Goal: Find specific page/section: Find specific page/section

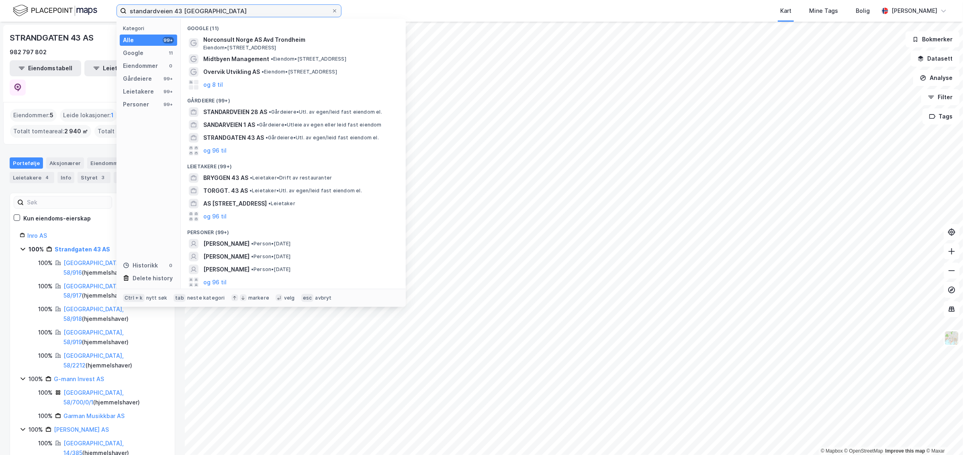
drag, startPoint x: 226, startPoint y: 8, endPoint x: 73, endPoint y: 12, distance: 152.7
click at [73, 12] on div "standardveien 43 trondheim Kategori Alle 99+ Google 11 Eiendommer 0 Gårdeiere 9…" at bounding box center [481, 11] width 963 height 22
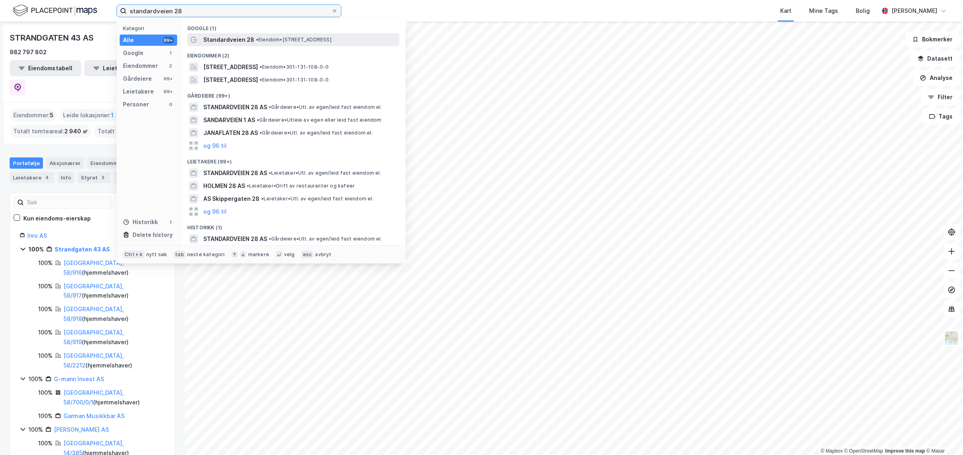
type input "standardveien 28"
click at [250, 39] on span "Standardveien 28" at bounding box center [228, 40] width 51 height 10
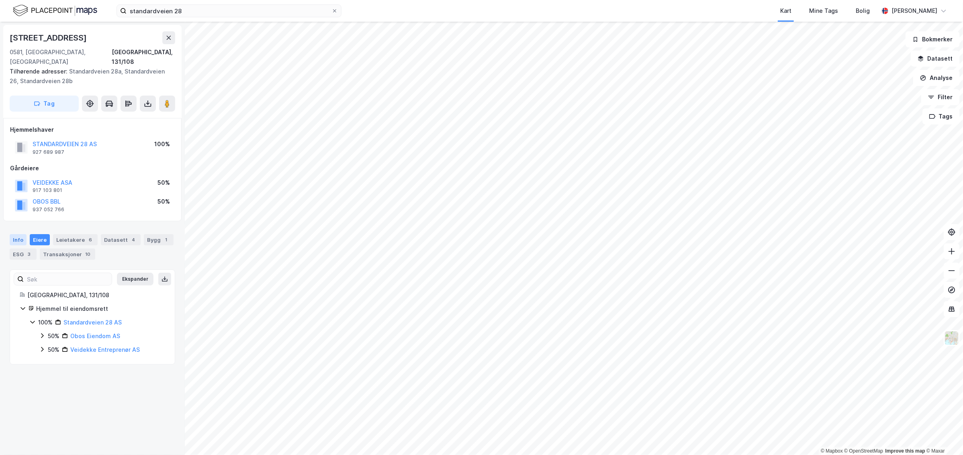
click at [16, 234] on div "Info" at bounding box center [18, 239] width 17 height 11
